Goal: Task Accomplishment & Management: Manage account settings

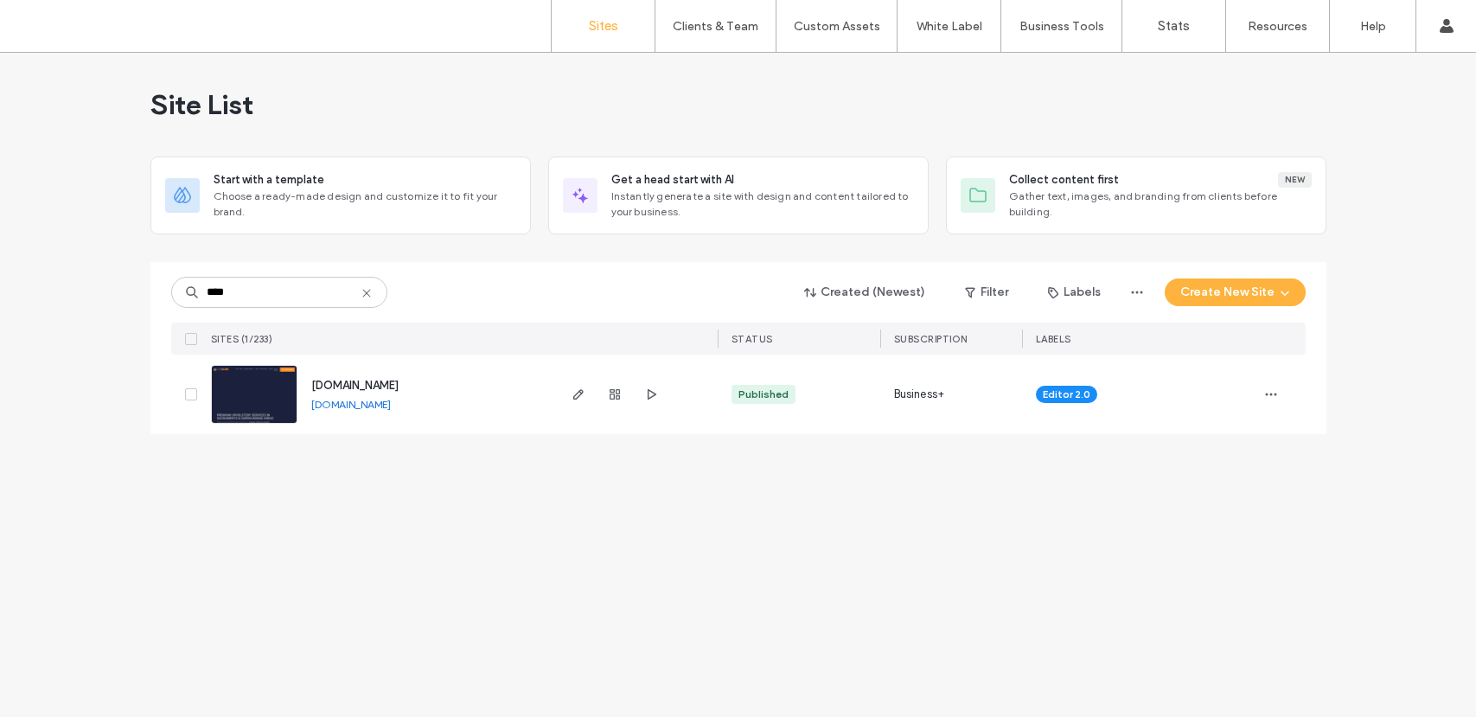
type input "****"
click at [362, 383] on span "www.finelinetrim.com" at bounding box center [354, 385] width 87 height 13
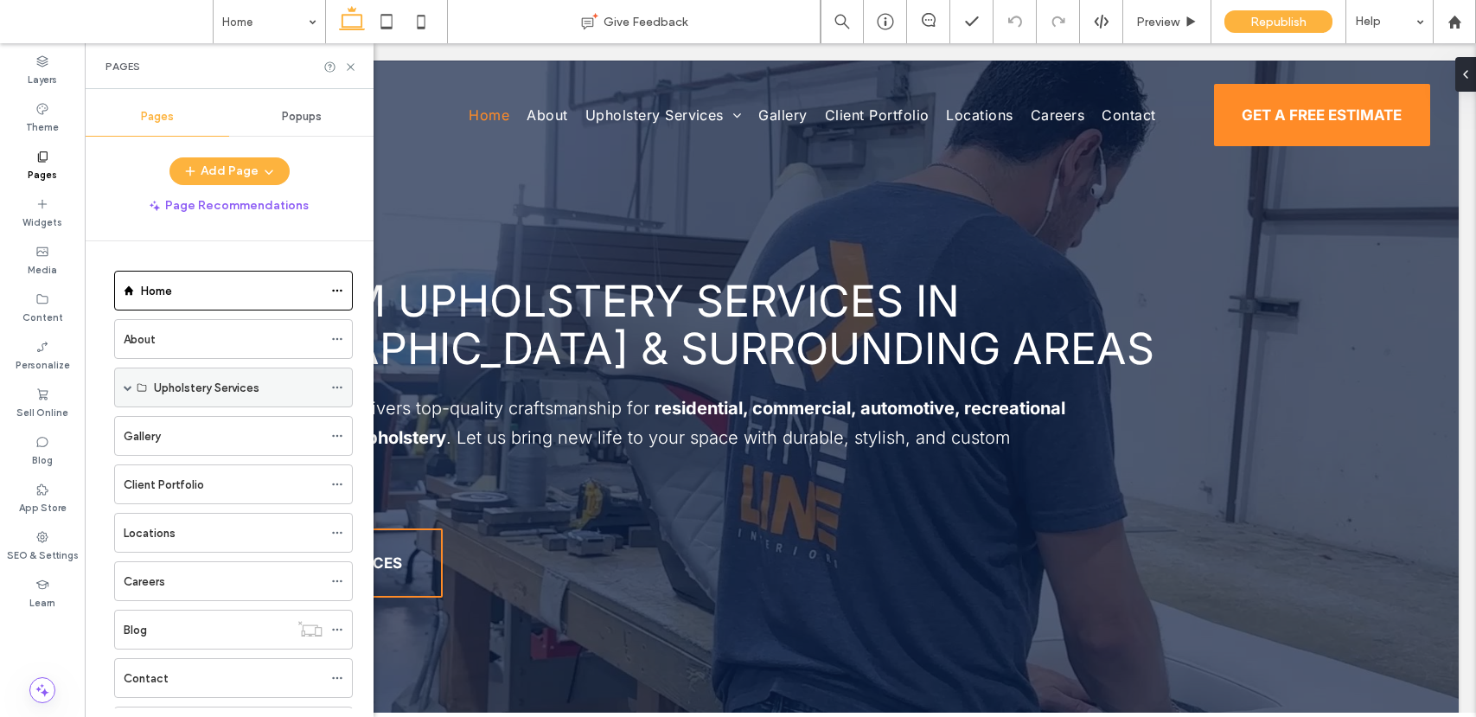
click at [126, 390] on span at bounding box center [128, 387] width 9 height 9
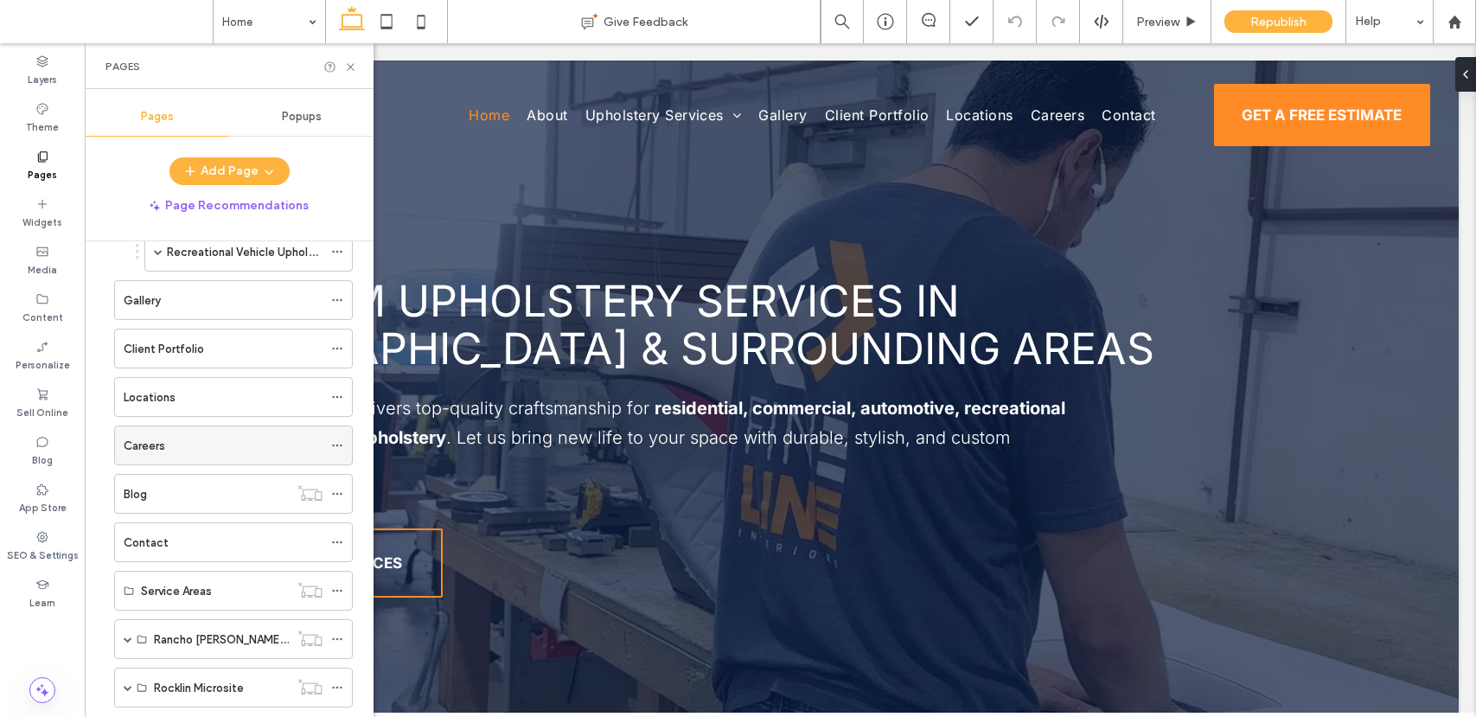
scroll to position [335, 0]
click at [153, 403] on label "Locations" at bounding box center [150, 396] width 52 height 30
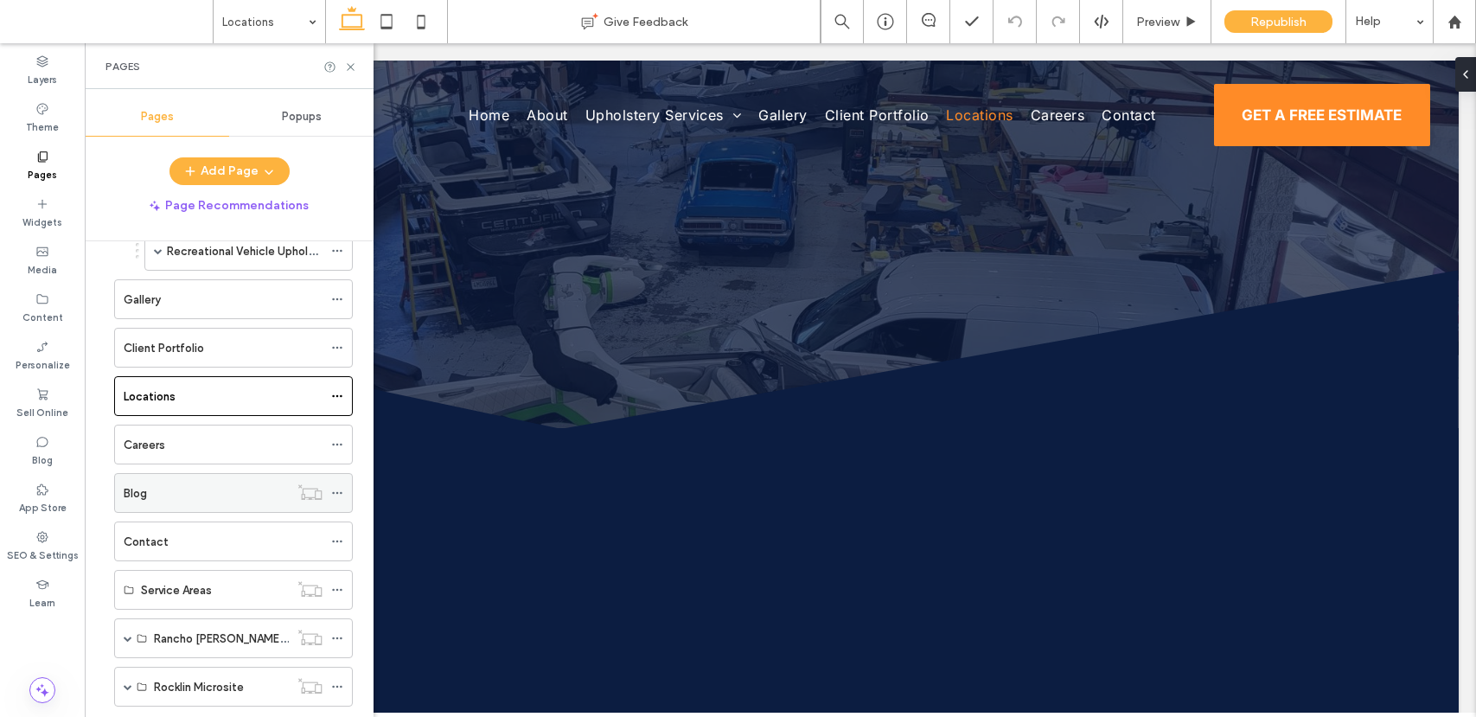
scroll to position [0, 0]
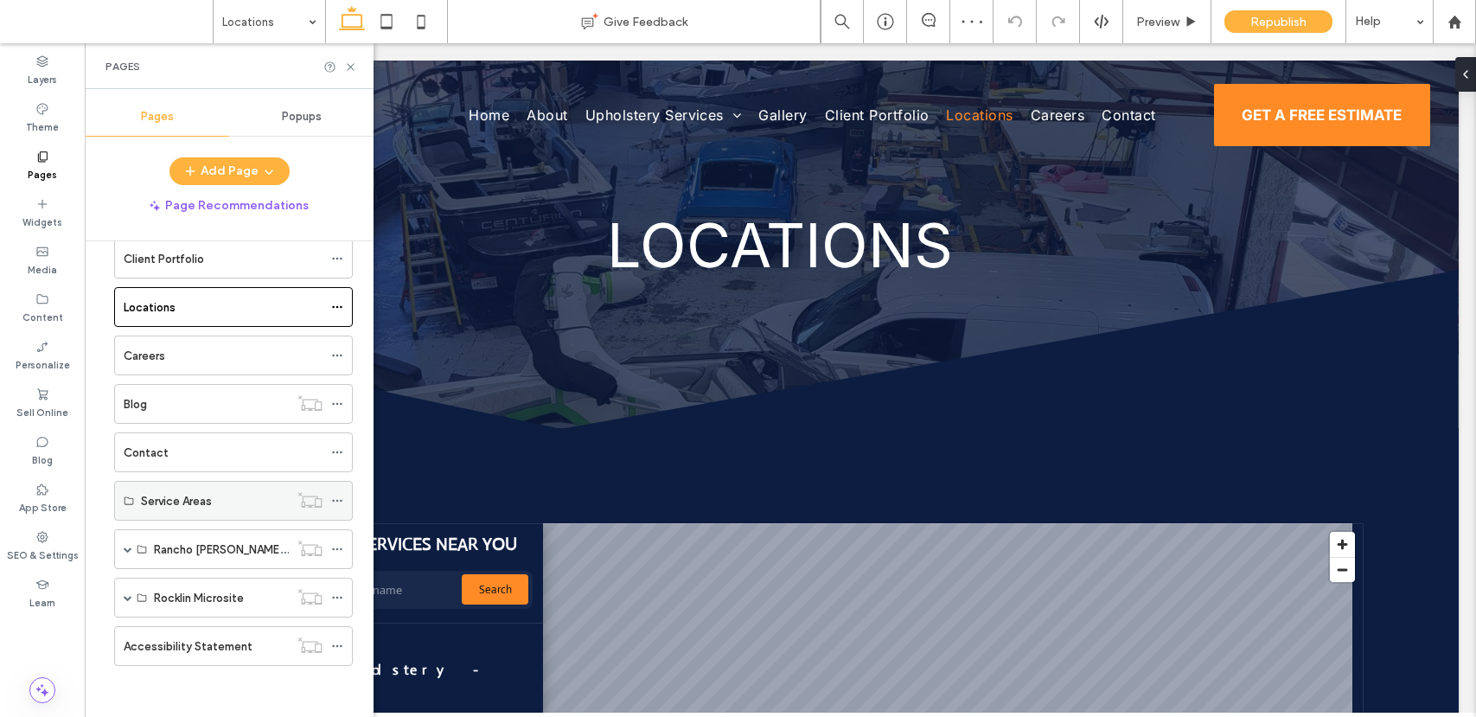
scroll to position [425, 0]
click at [128, 544] on span at bounding box center [128, 548] width 9 height 9
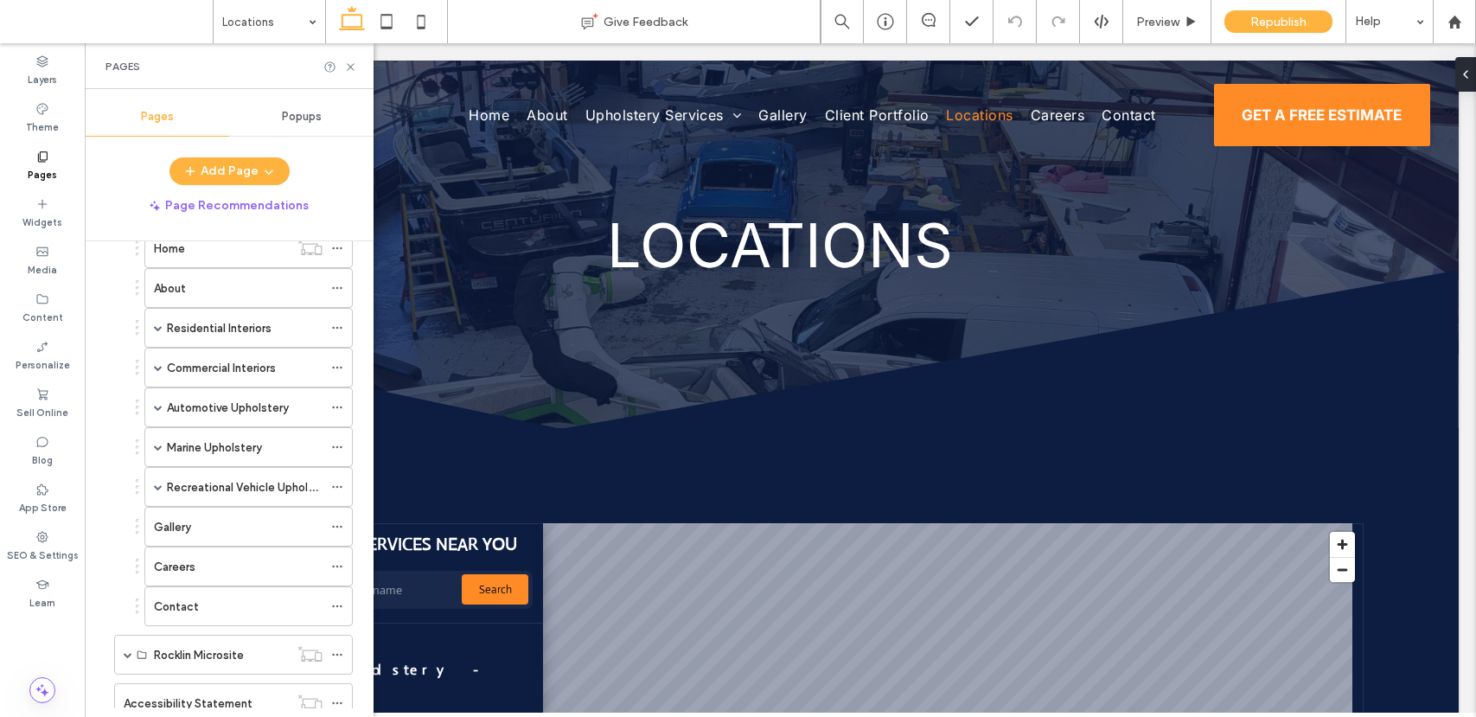
scroll to position [823, 0]
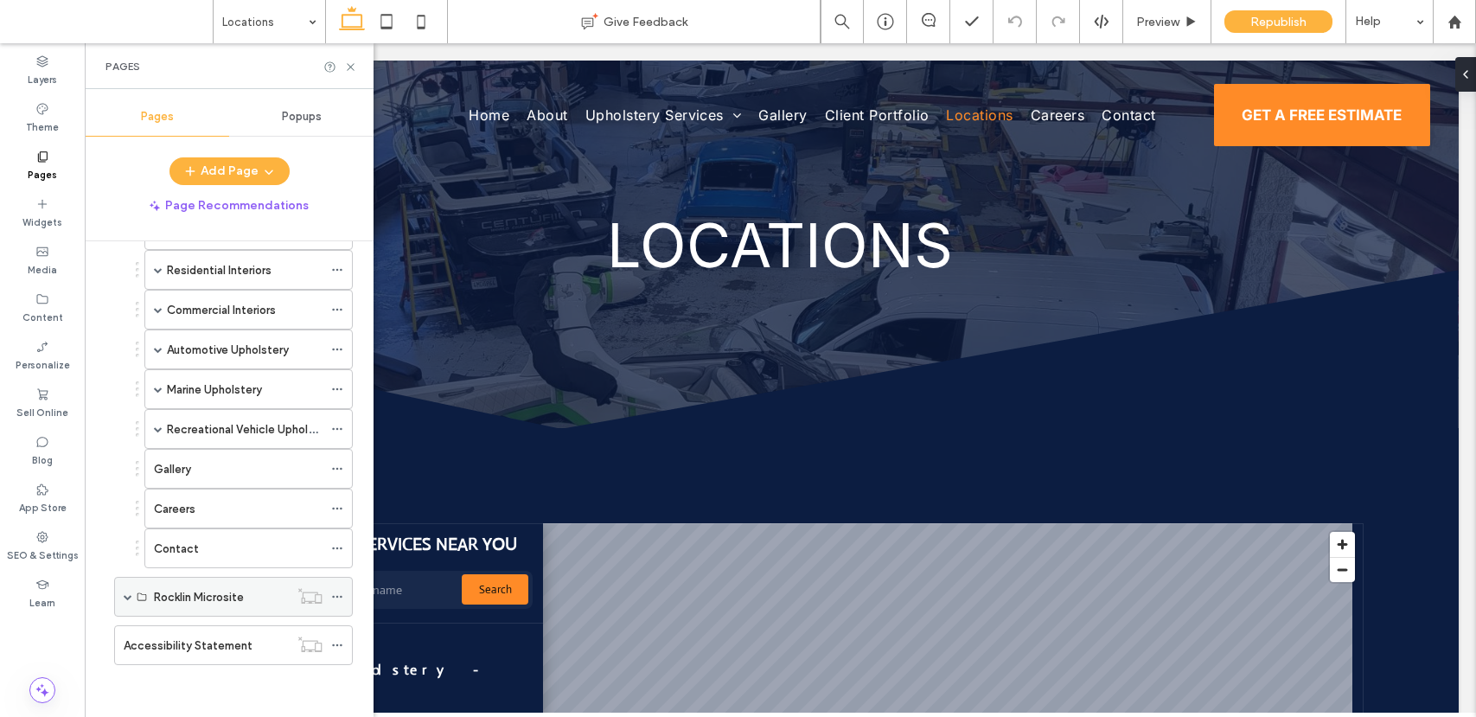
click at [130, 596] on span at bounding box center [128, 596] width 9 height 9
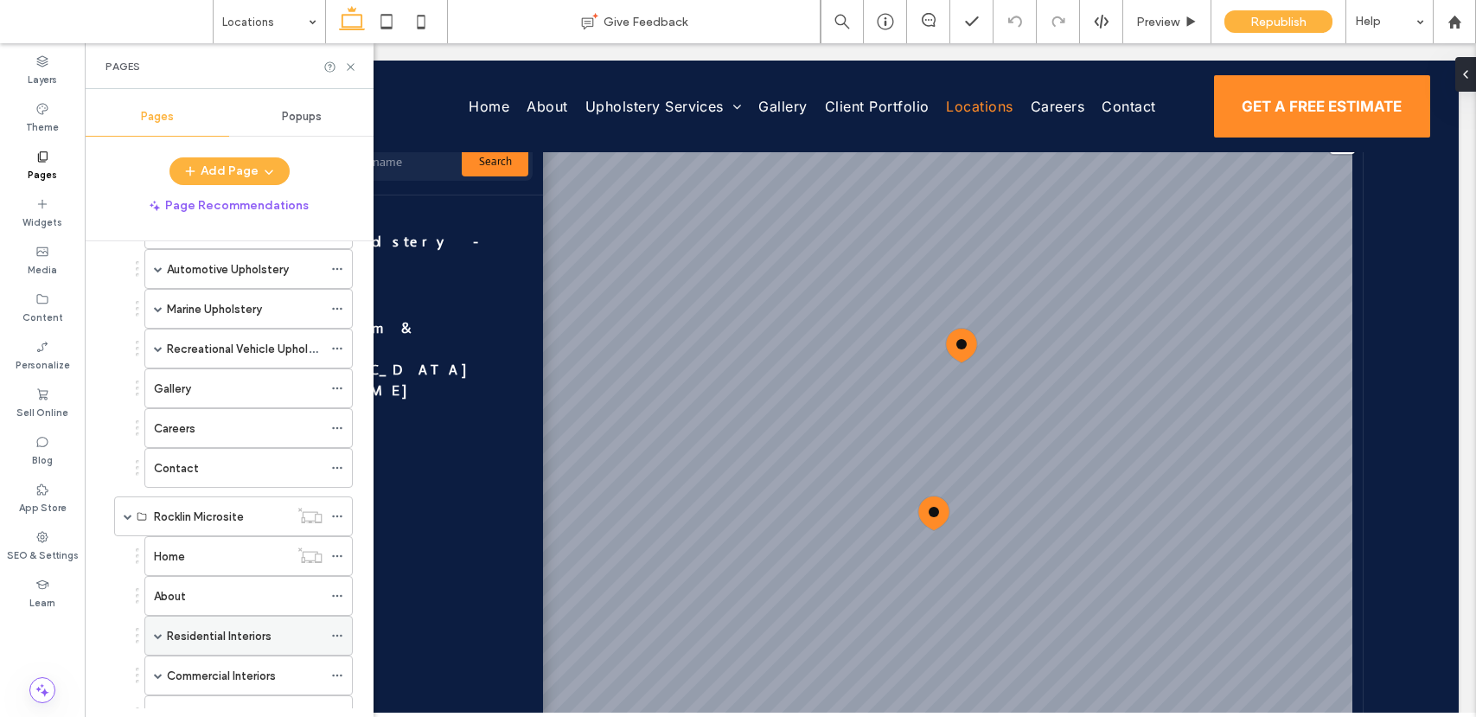
scroll to position [904, 0]
click at [160, 634] on span at bounding box center [158, 634] width 9 height 9
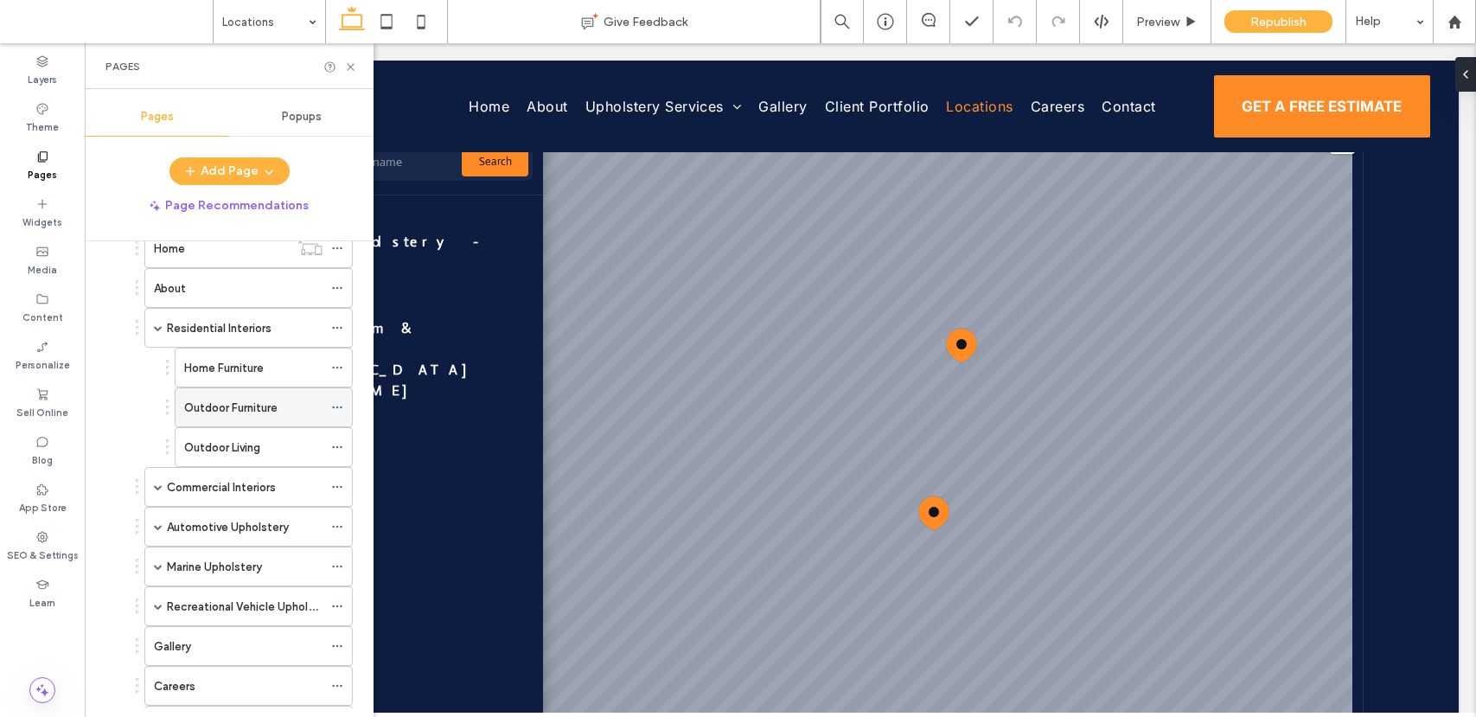
scroll to position [1340, 0]
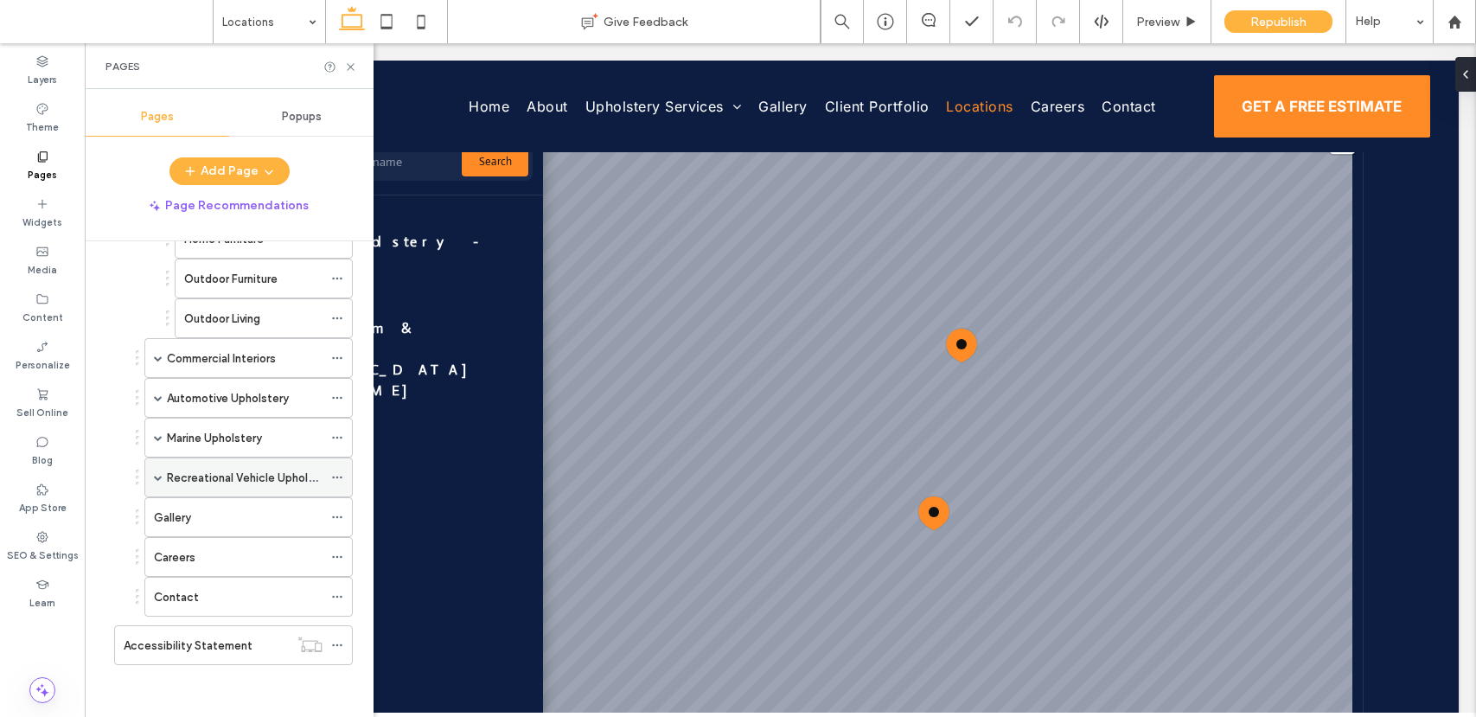
click at [159, 478] on span at bounding box center [158, 477] width 9 height 9
drag, startPoint x: 160, startPoint y: 434, endPoint x: 153, endPoint y: 418, distance: 17.0
click at [160, 434] on span at bounding box center [158, 437] width 9 height 9
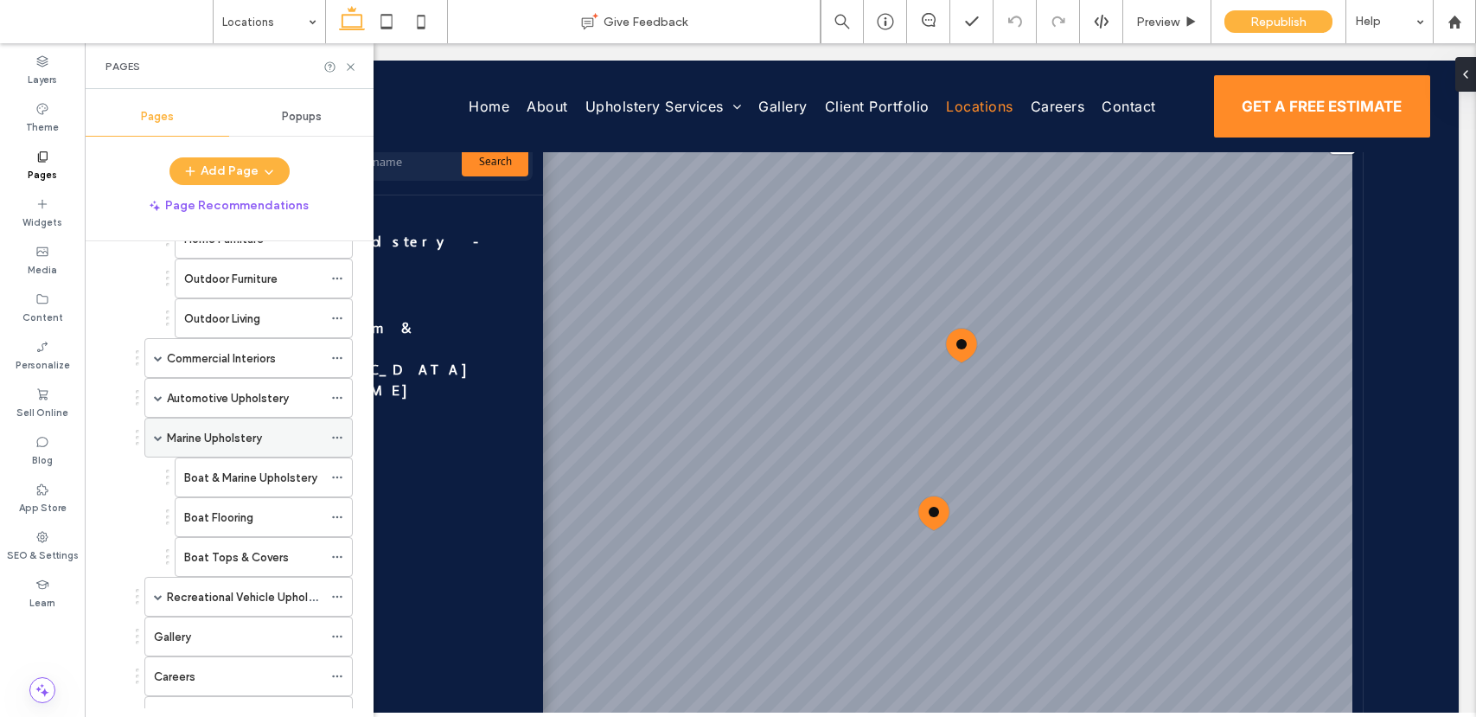
click at [156, 436] on span at bounding box center [158, 437] width 9 height 9
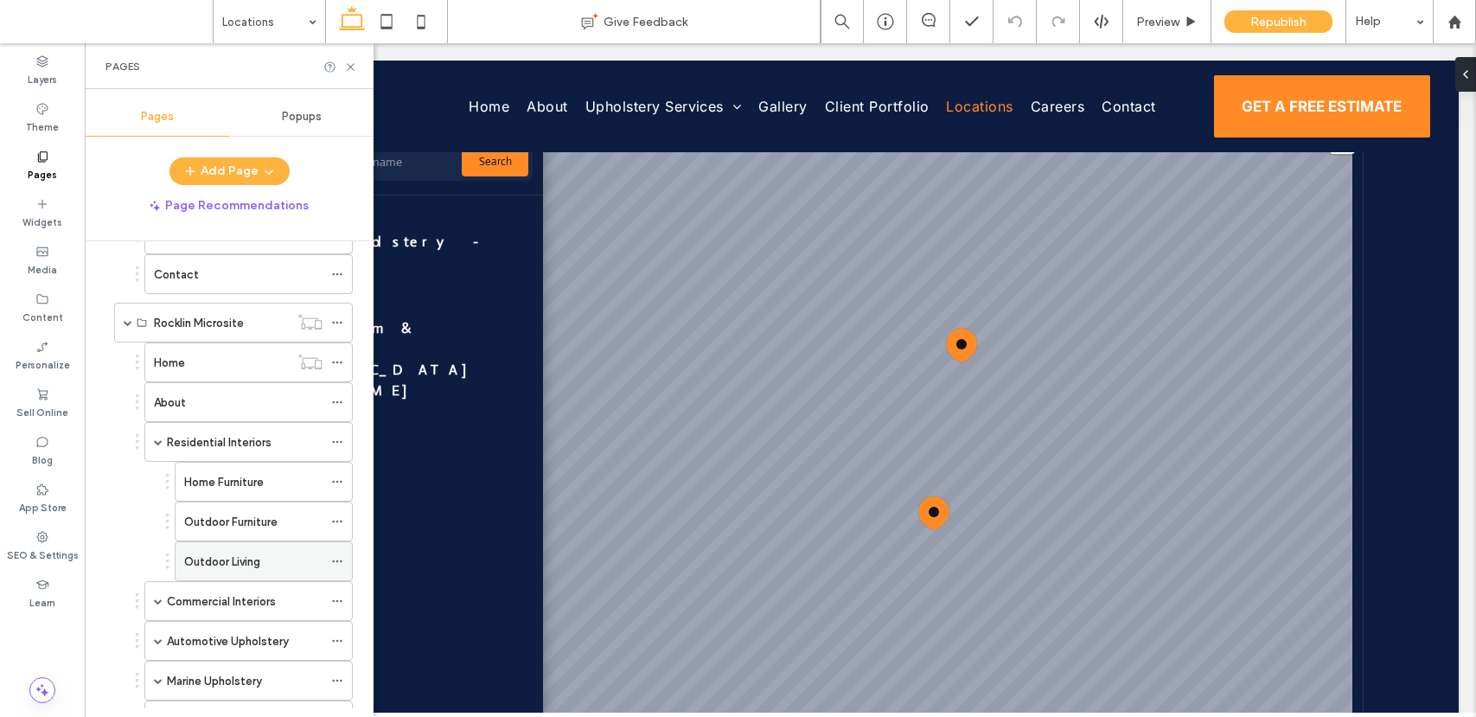
scroll to position [1044, 0]
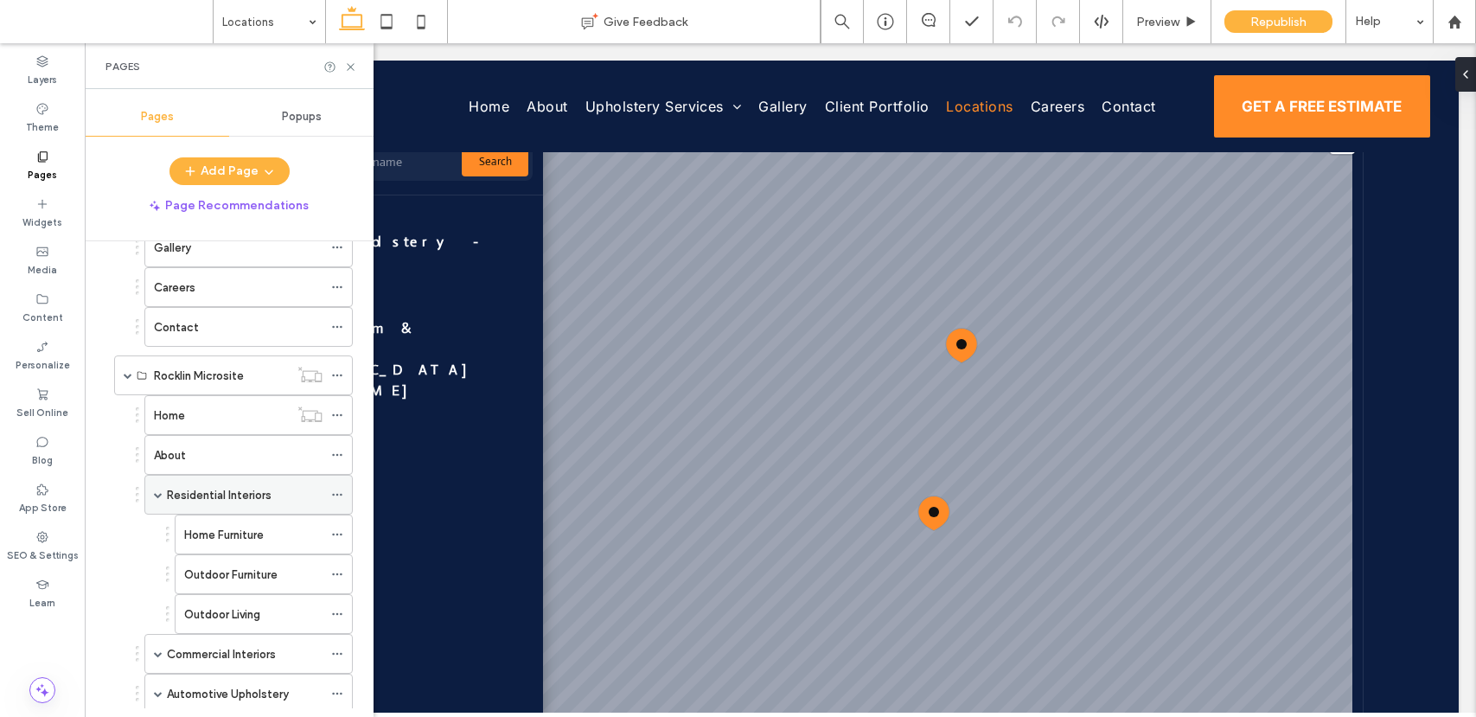
click at [159, 498] on span at bounding box center [158, 494] width 9 height 9
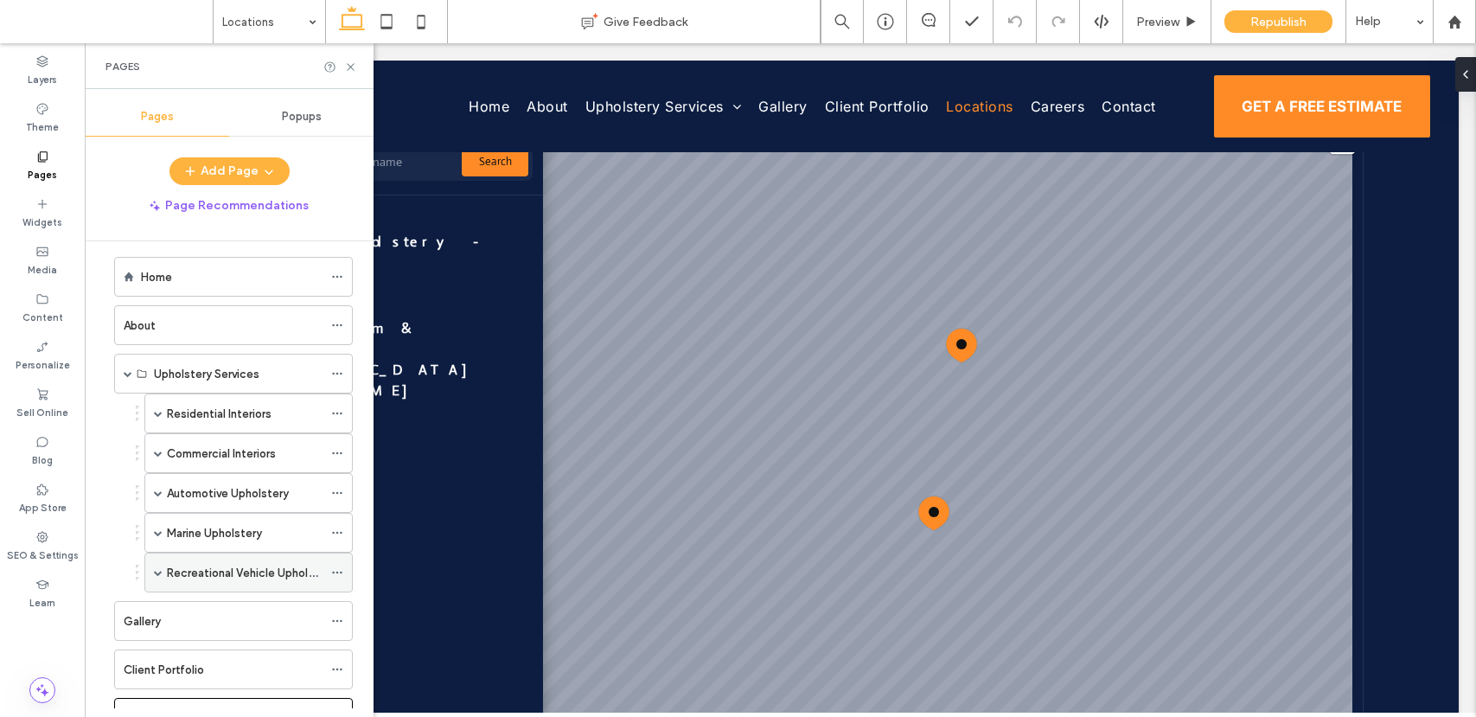
scroll to position [5, 0]
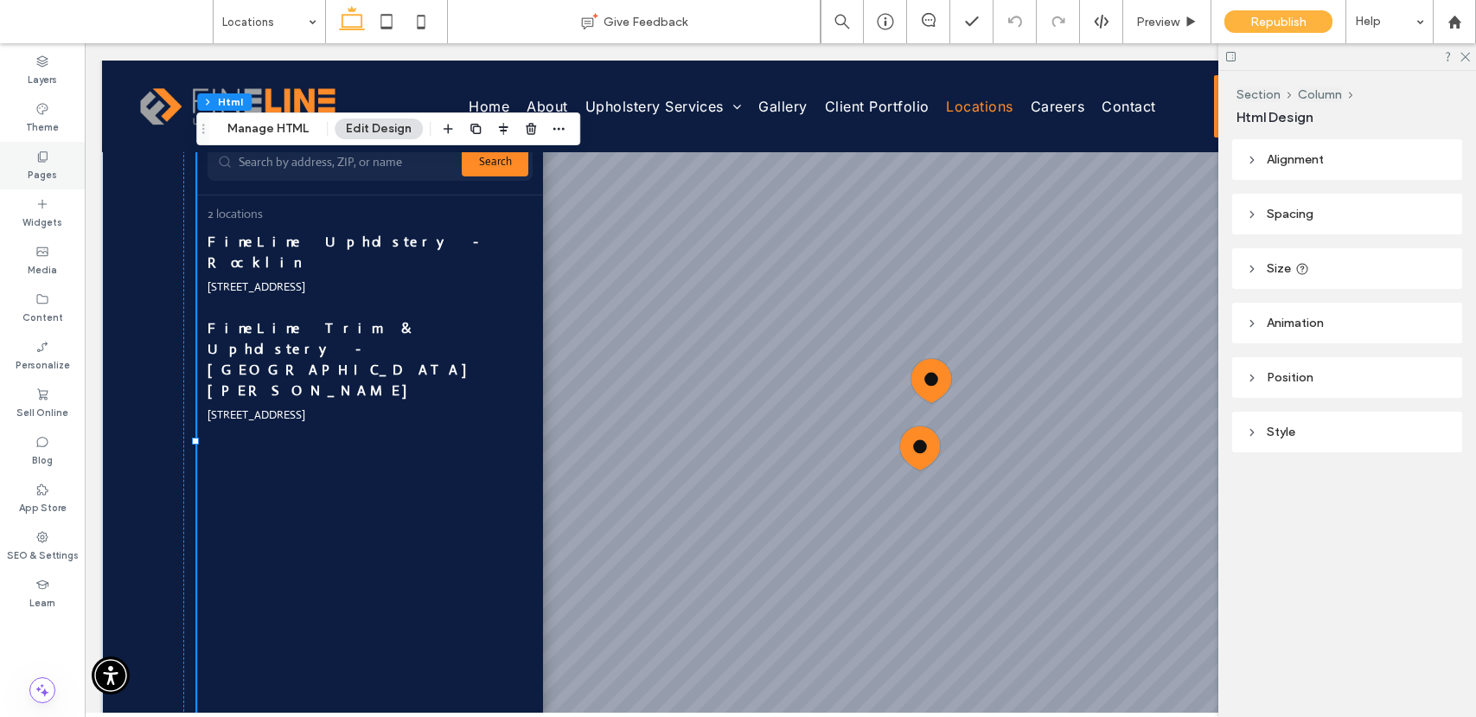
click at [52, 157] on div "Pages" at bounding box center [42, 166] width 85 height 48
click at [32, 169] on label "Pages" at bounding box center [42, 172] width 29 height 19
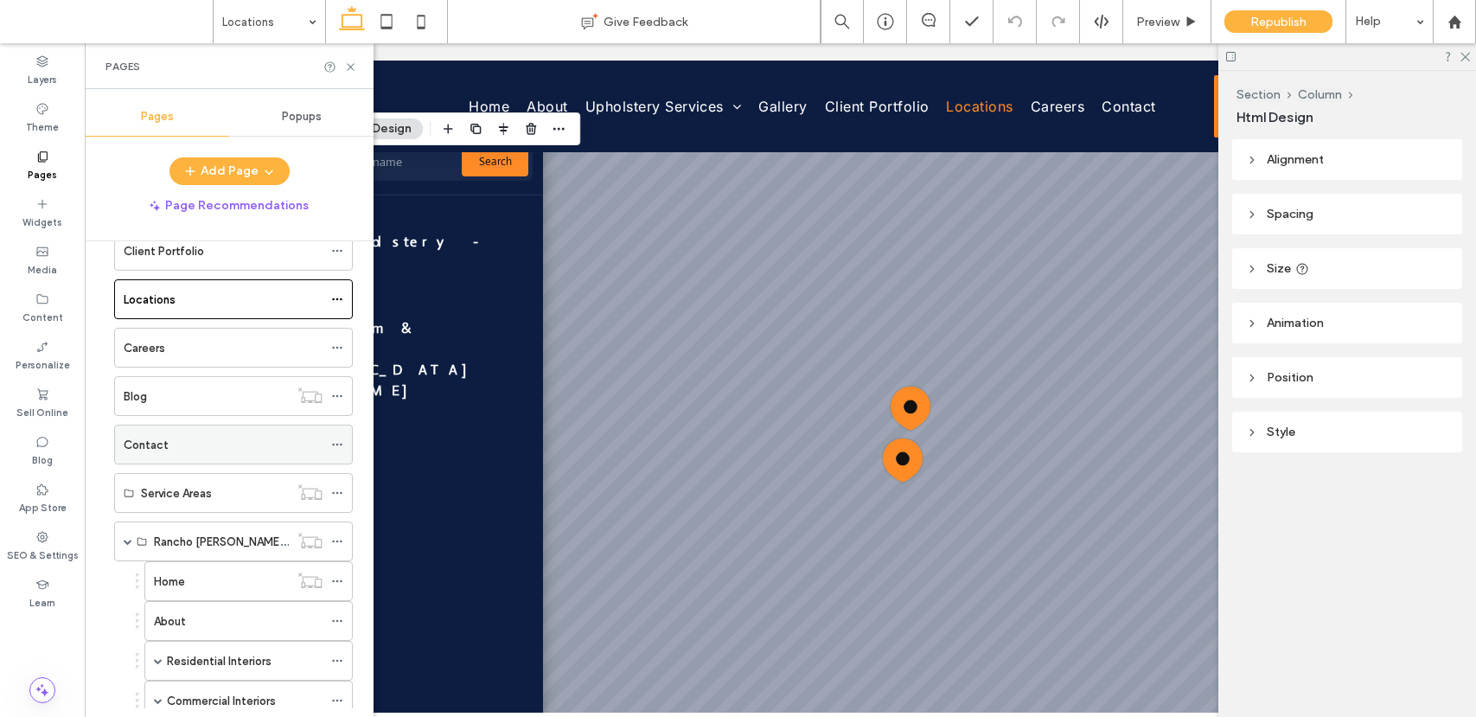
scroll to position [596, 0]
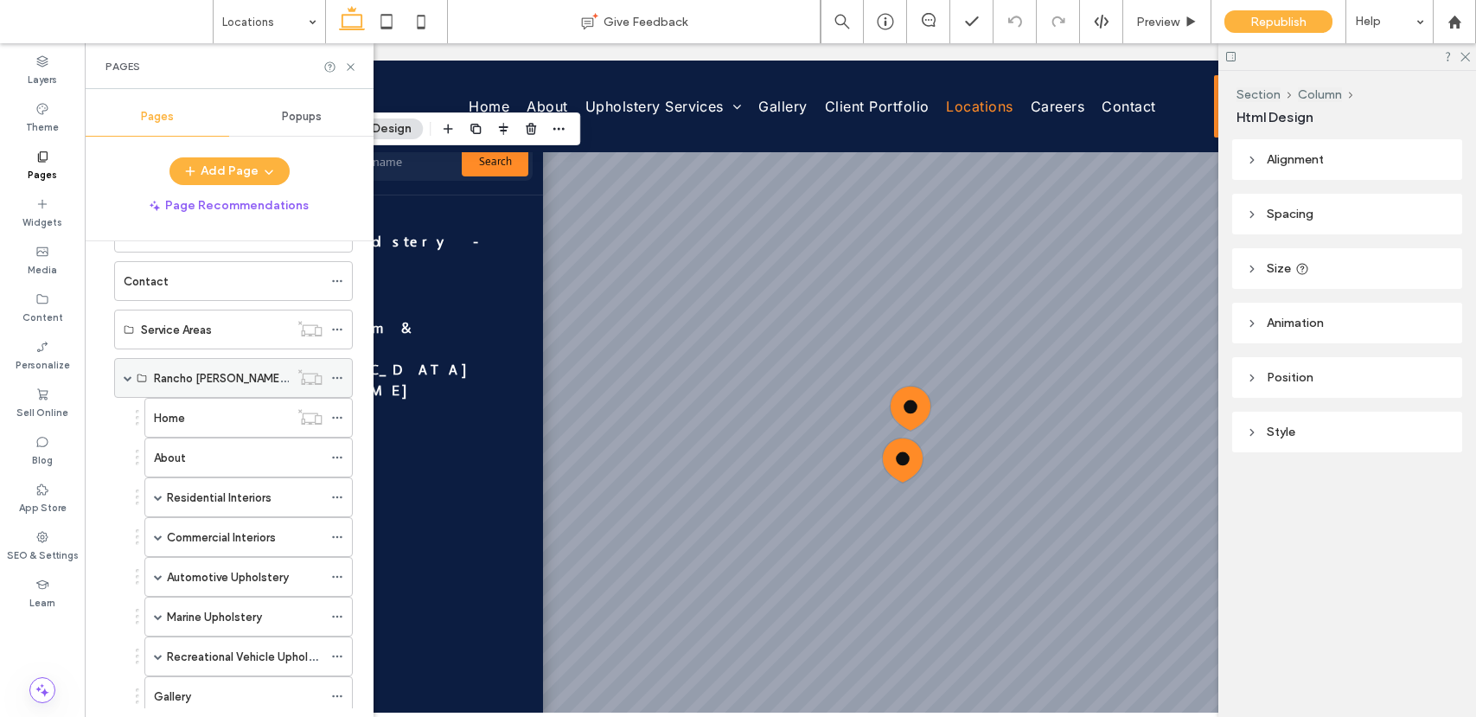
click at [124, 376] on span at bounding box center [128, 377] width 9 height 9
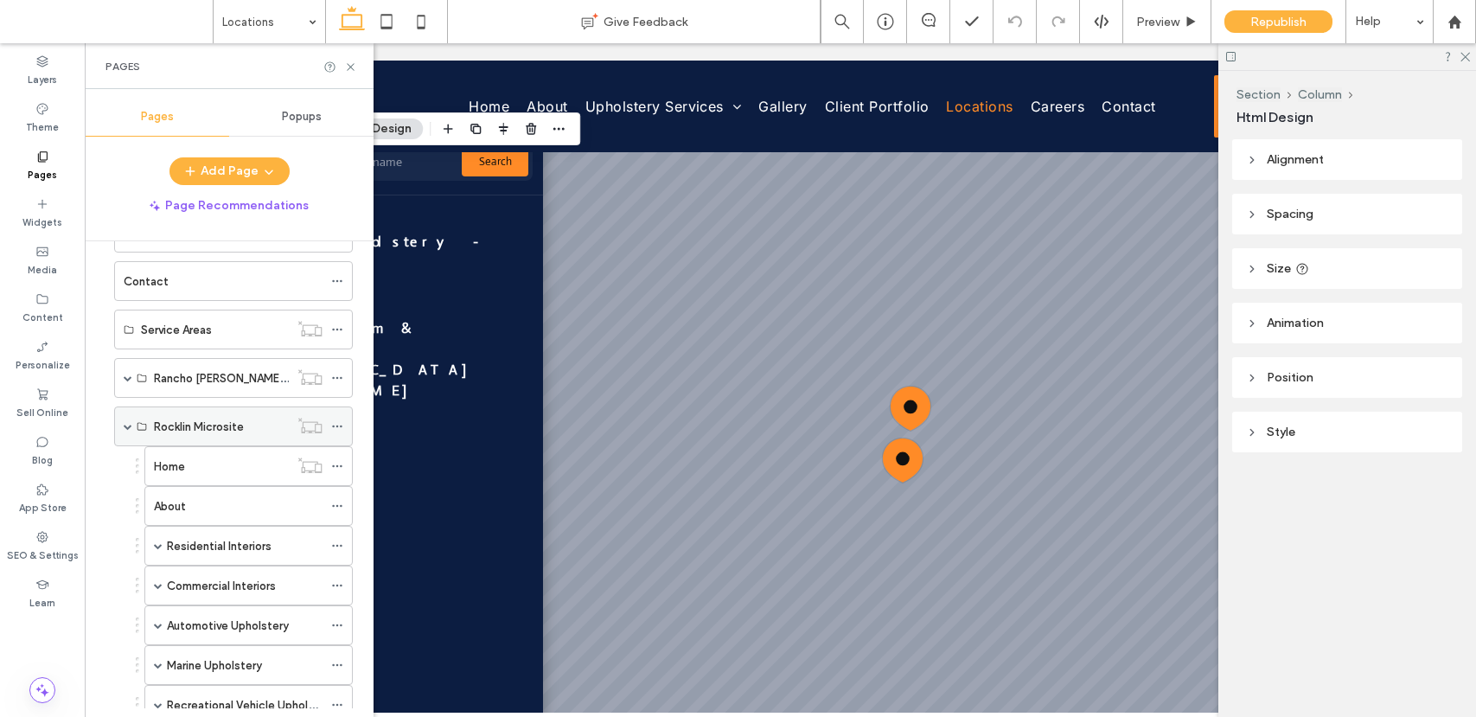
click at [129, 425] on span at bounding box center [128, 426] width 9 height 9
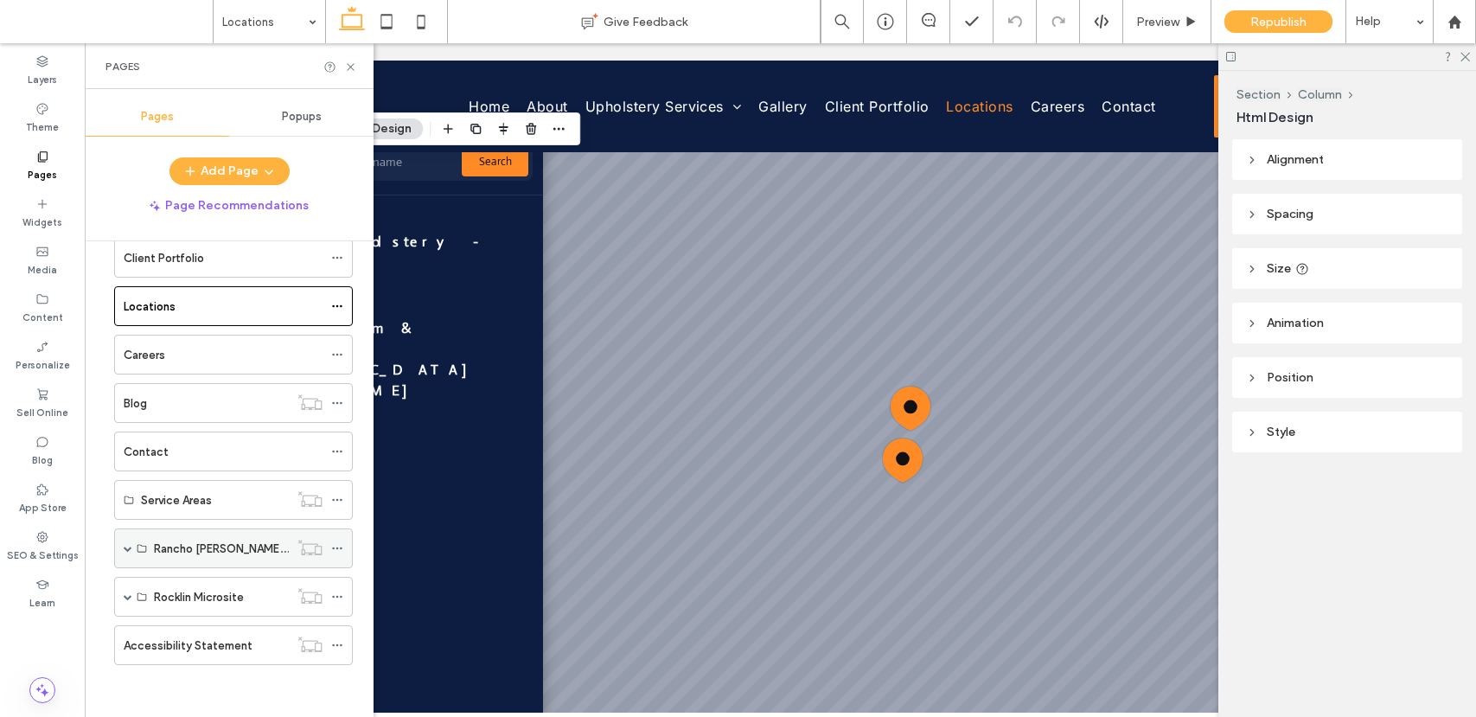
click at [128, 548] on span at bounding box center [128, 548] width 9 height 9
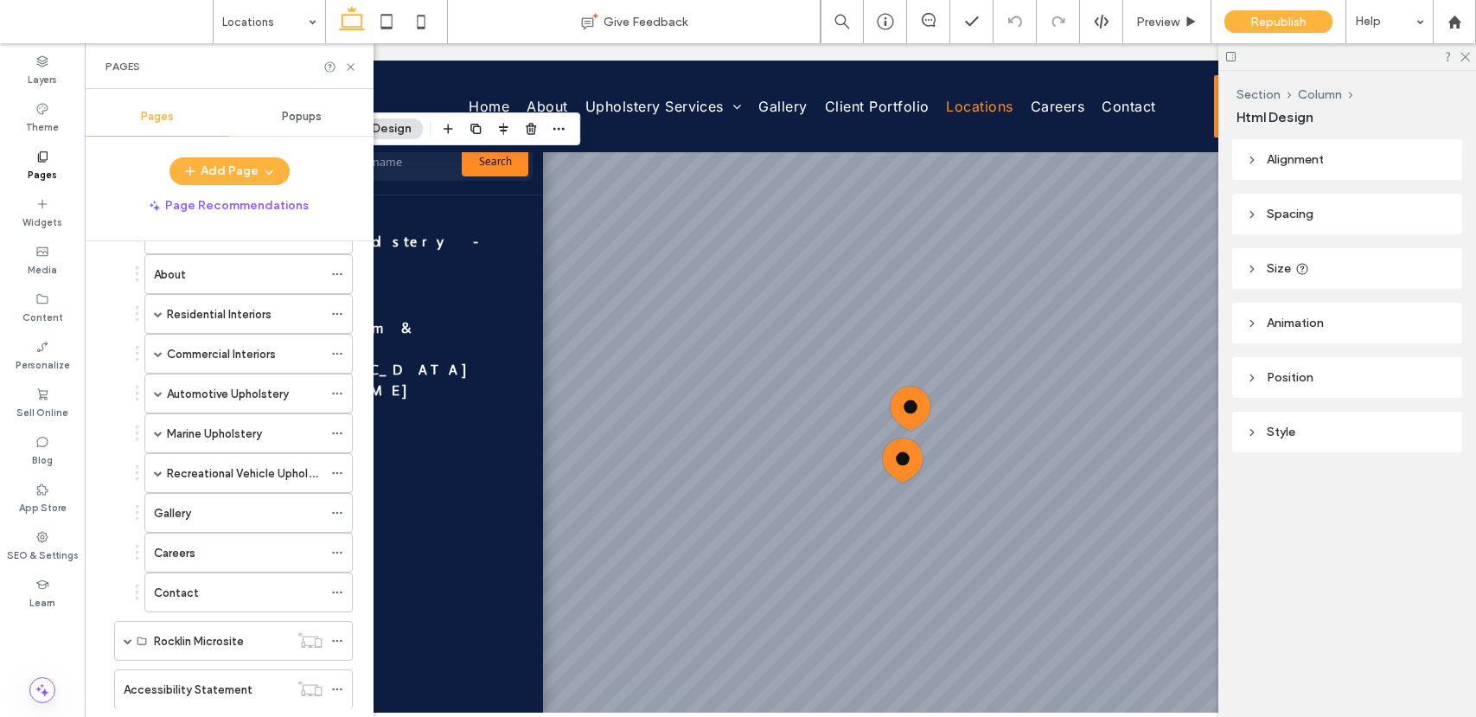
scroll to position [807, 0]
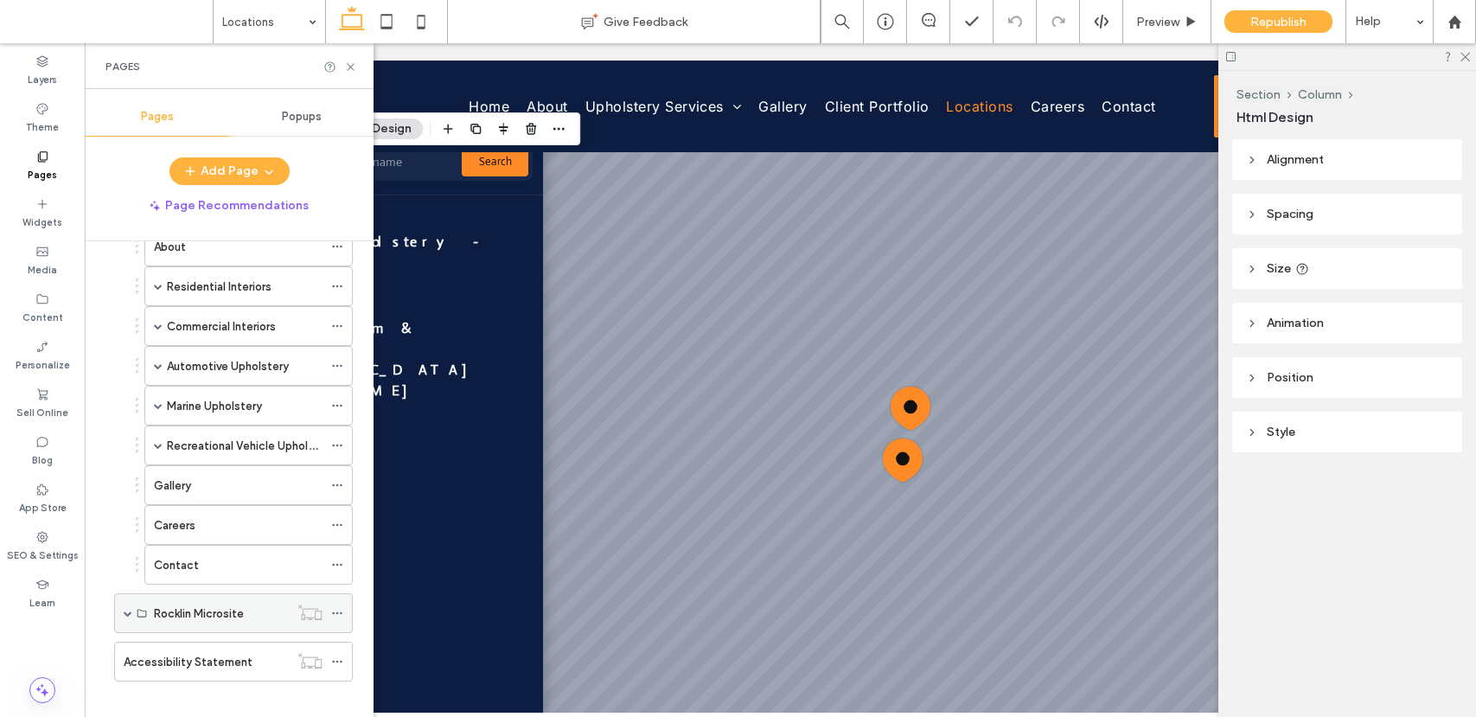
click at [128, 609] on span at bounding box center [128, 613] width 9 height 9
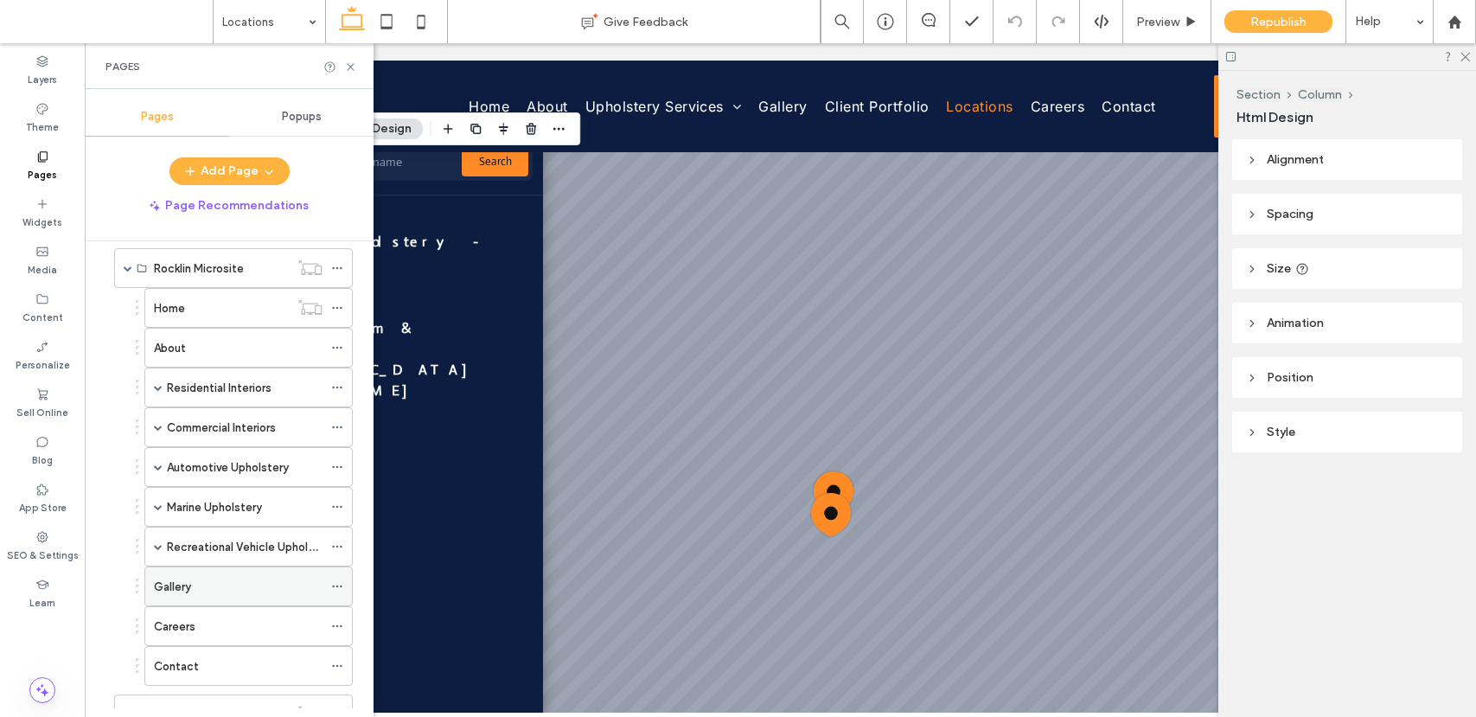
scroll to position [1221, 0]
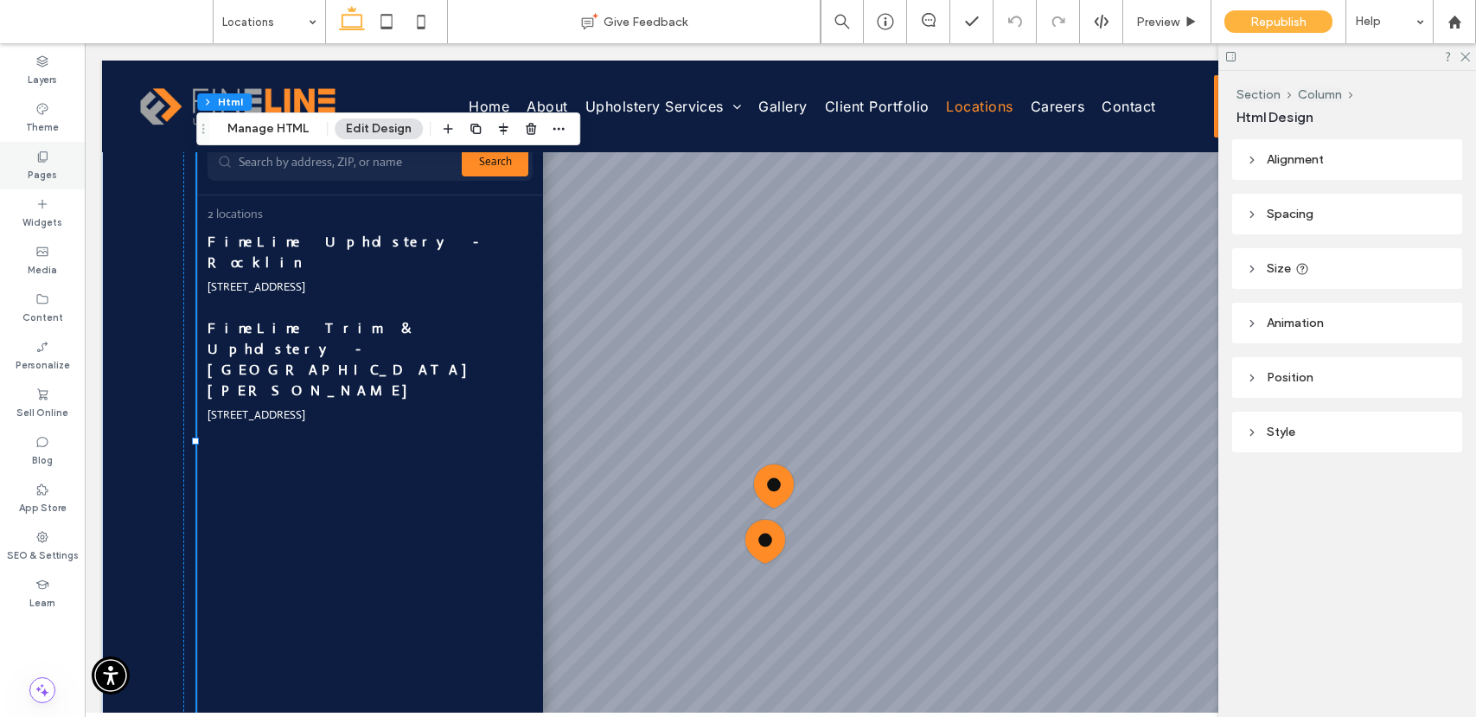
click at [36, 157] on icon at bounding box center [42, 157] width 14 height 14
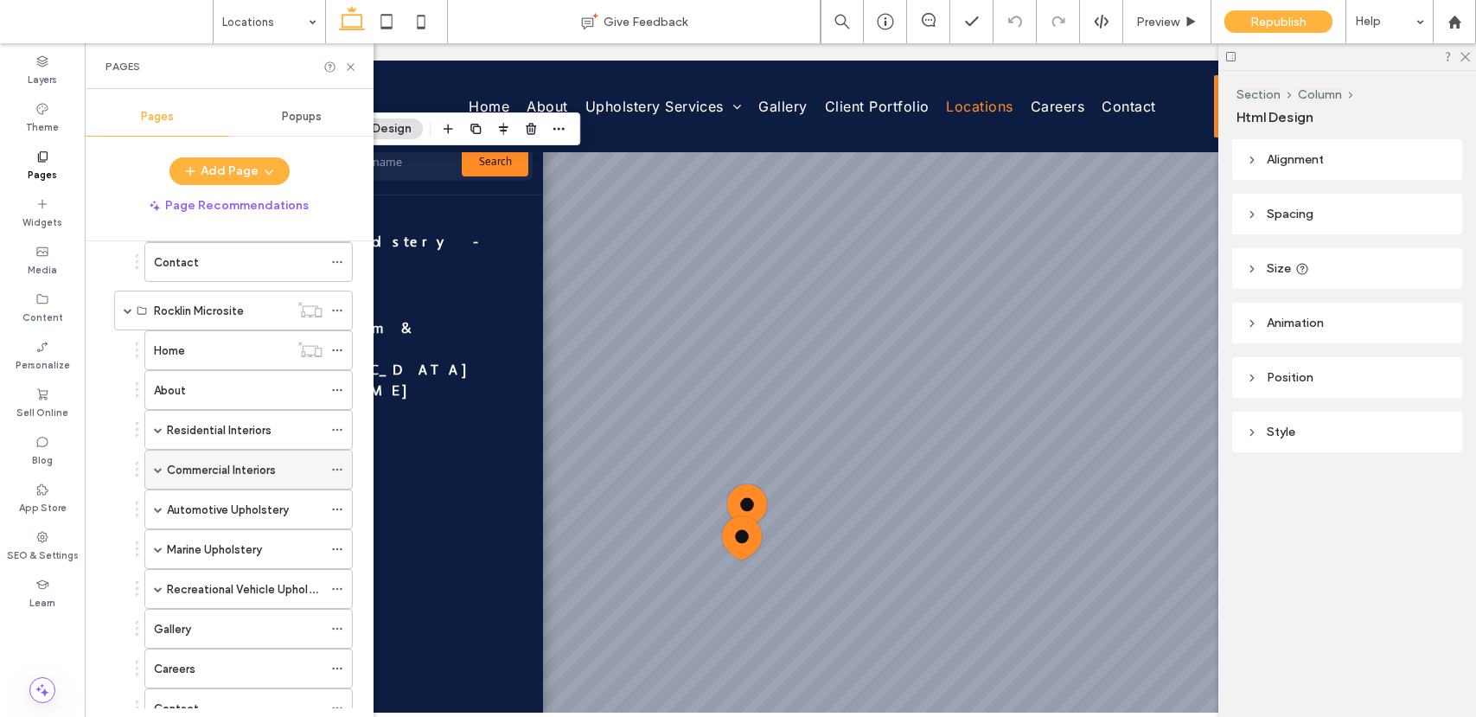
scroll to position [1110, 0]
